Goal: Information Seeking & Learning: Learn about a topic

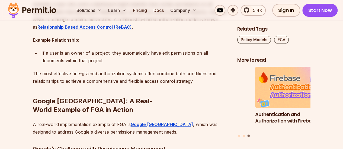
scroll to position [2196, 0]
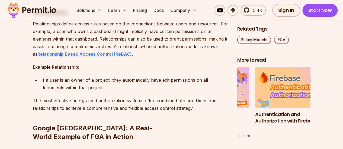
click at [99, 52] on strong "Relationship Based Access Control (ReBAC)" at bounding box center [84, 54] width 94 height 5
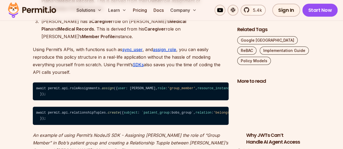
scroll to position [3714, 0]
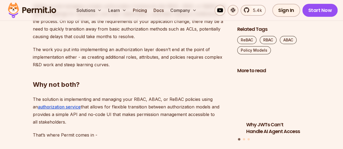
scroll to position [2169, 0]
